Goal: Ask a question

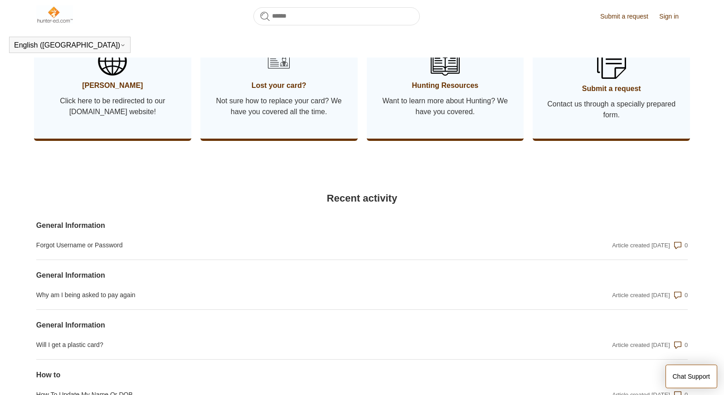
scroll to position [519, 0]
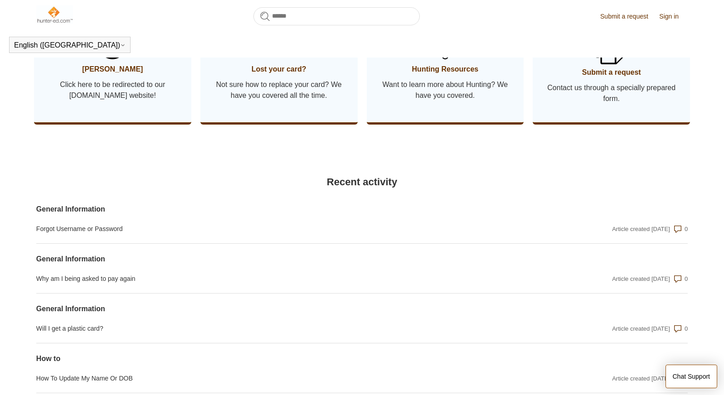
click at [610, 103] on span "Contact us through a specially prepared form." at bounding box center [611, 94] width 130 height 22
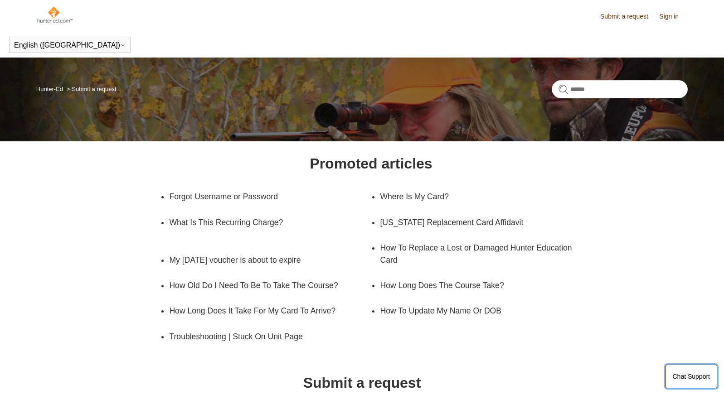
click at [695, 375] on button "Chat Support" at bounding box center [692, 377] width 52 height 24
